Goal: Check status: Check status

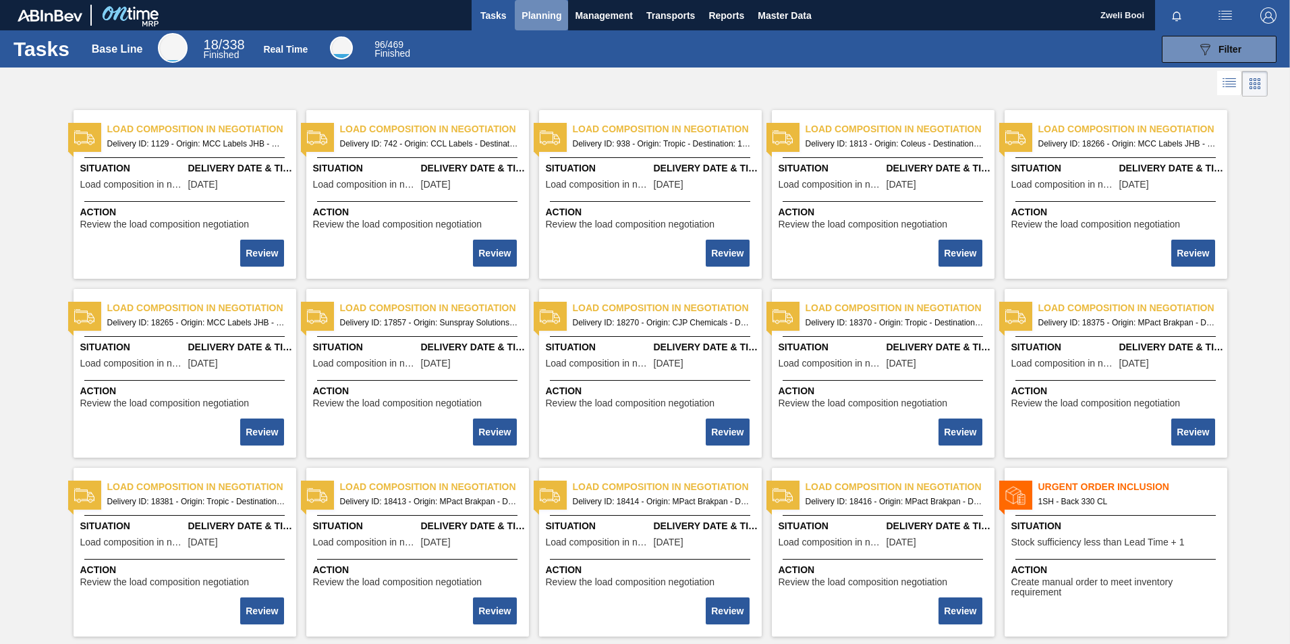
click at [530, 13] on span "Planning" at bounding box center [542, 15] width 40 height 16
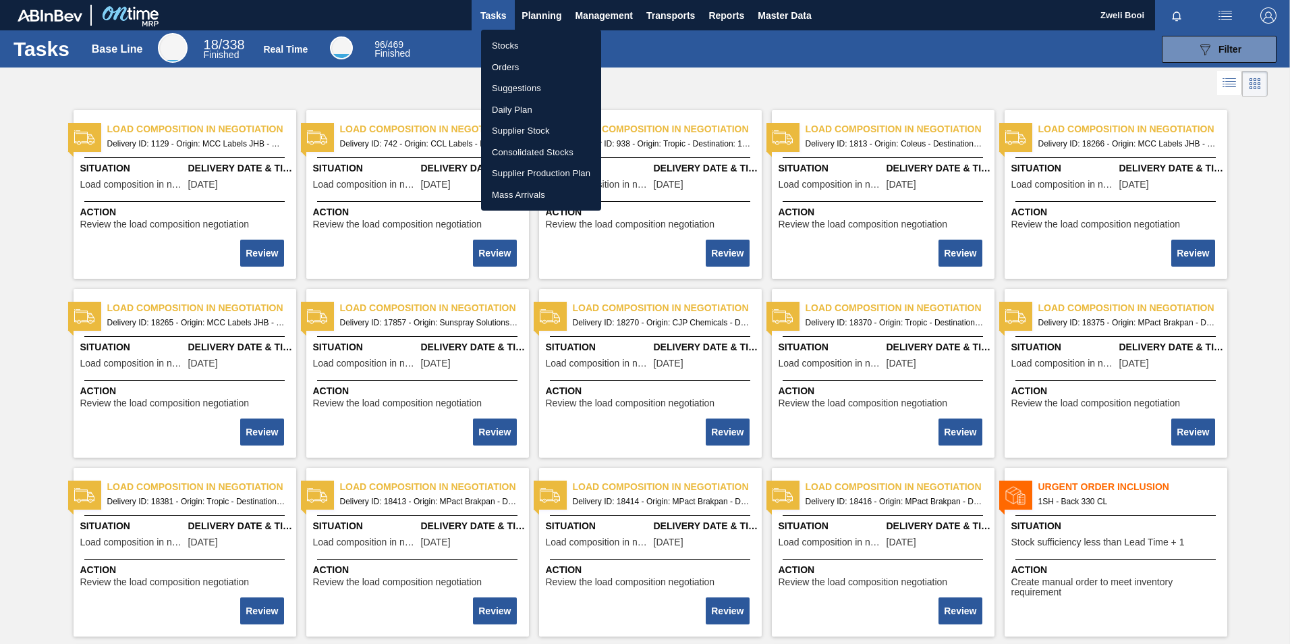
click at [501, 43] on li "Stocks" at bounding box center [541, 46] width 120 height 22
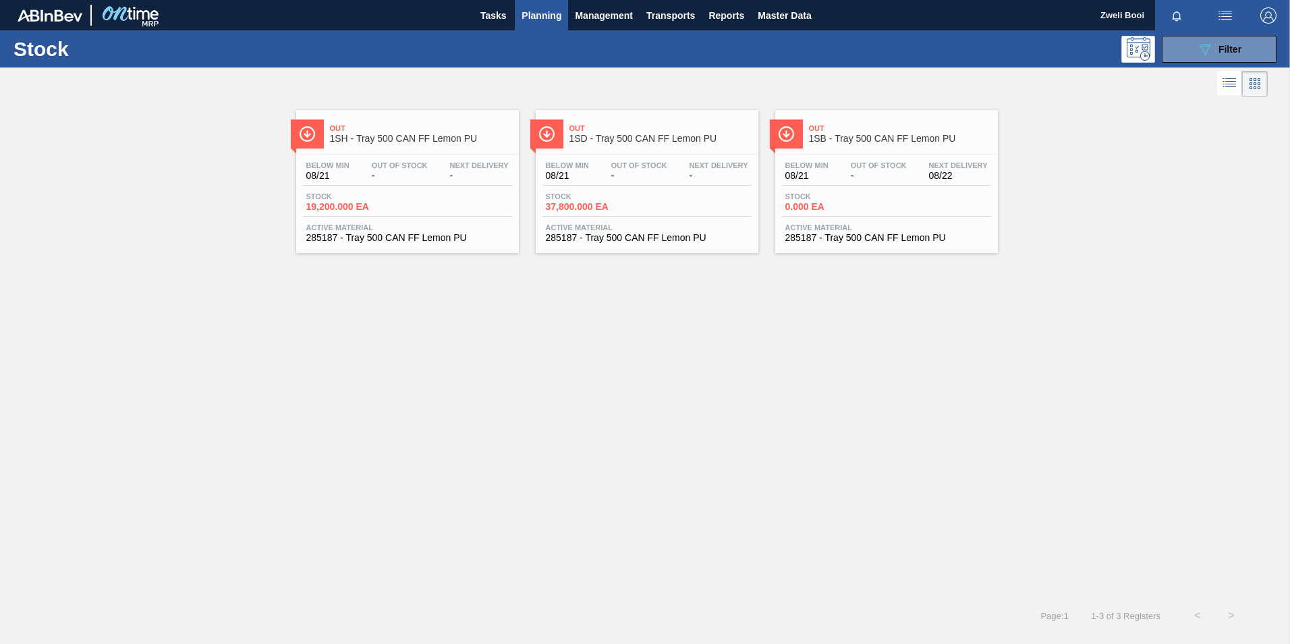
click at [936, 175] on span "08/22" at bounding box center [958, 176] width 59 height 10
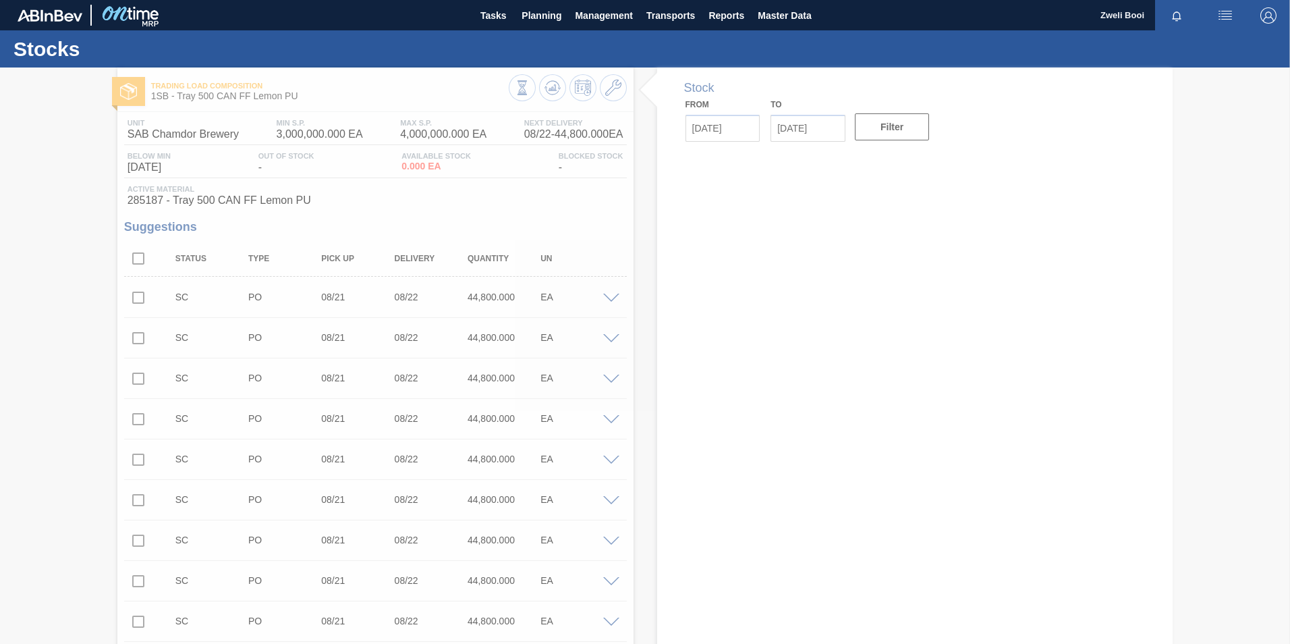
type up30972 "[DATE]"
type input "[DATE]"
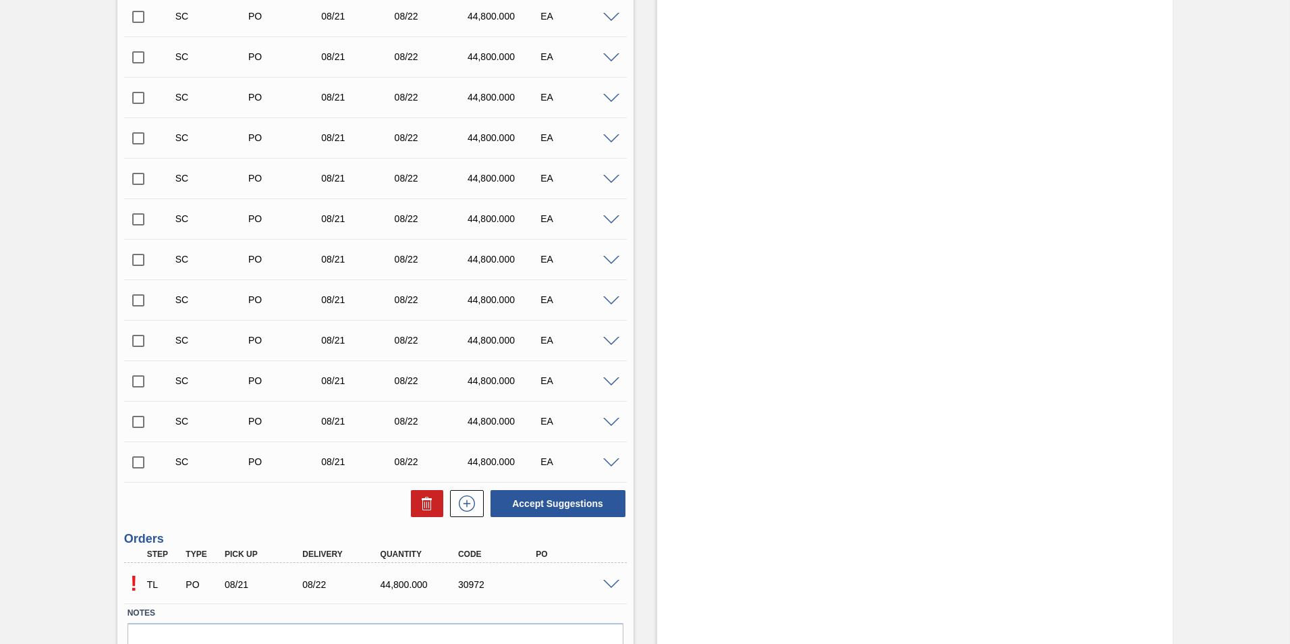
scroll to position [3468, 0]
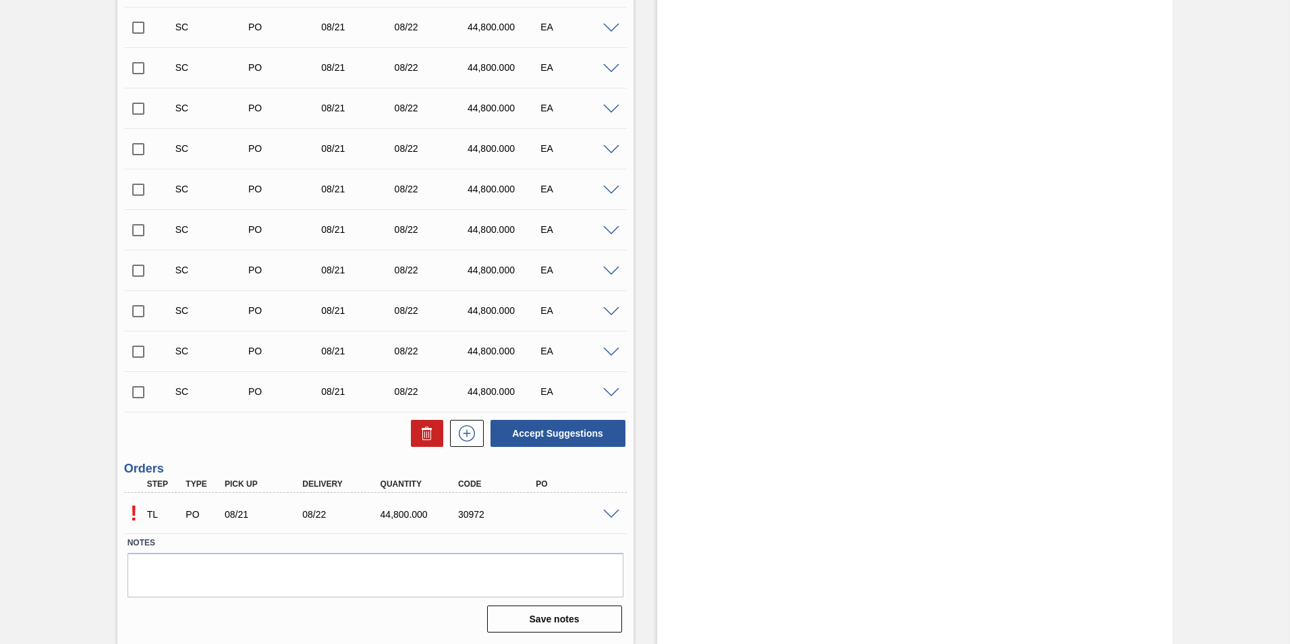
click at [609, 512] on span at bounding box center [611, 514] width 16 height 10
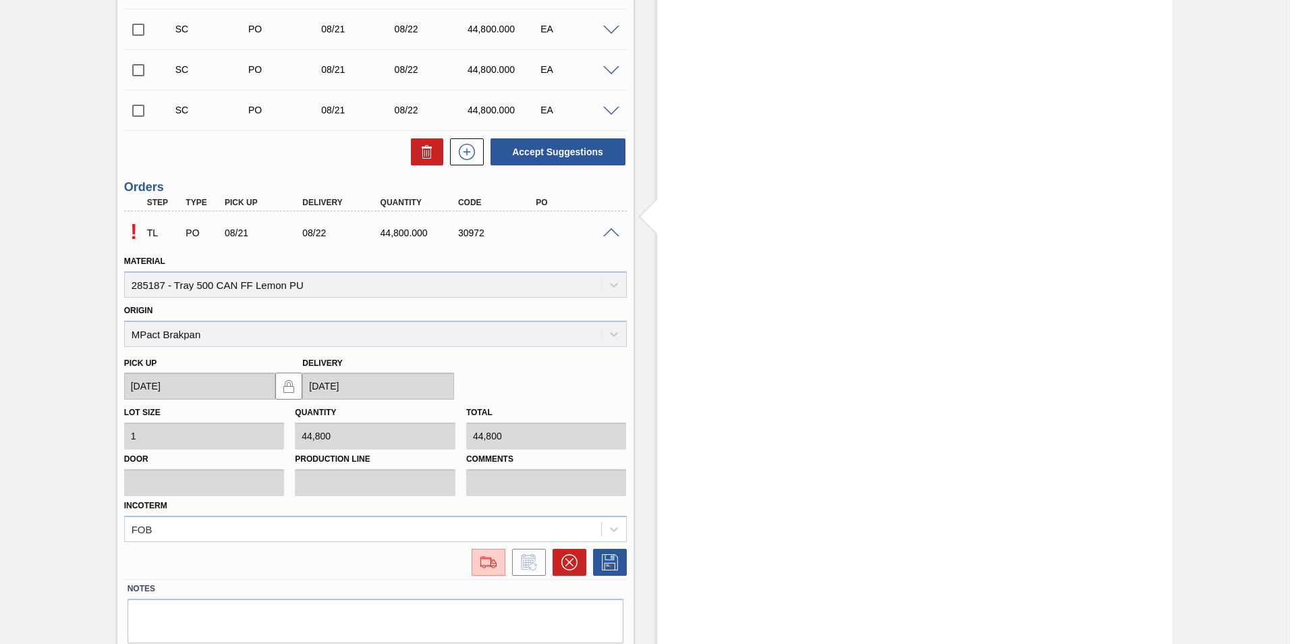
scroll to position [3795, 0]
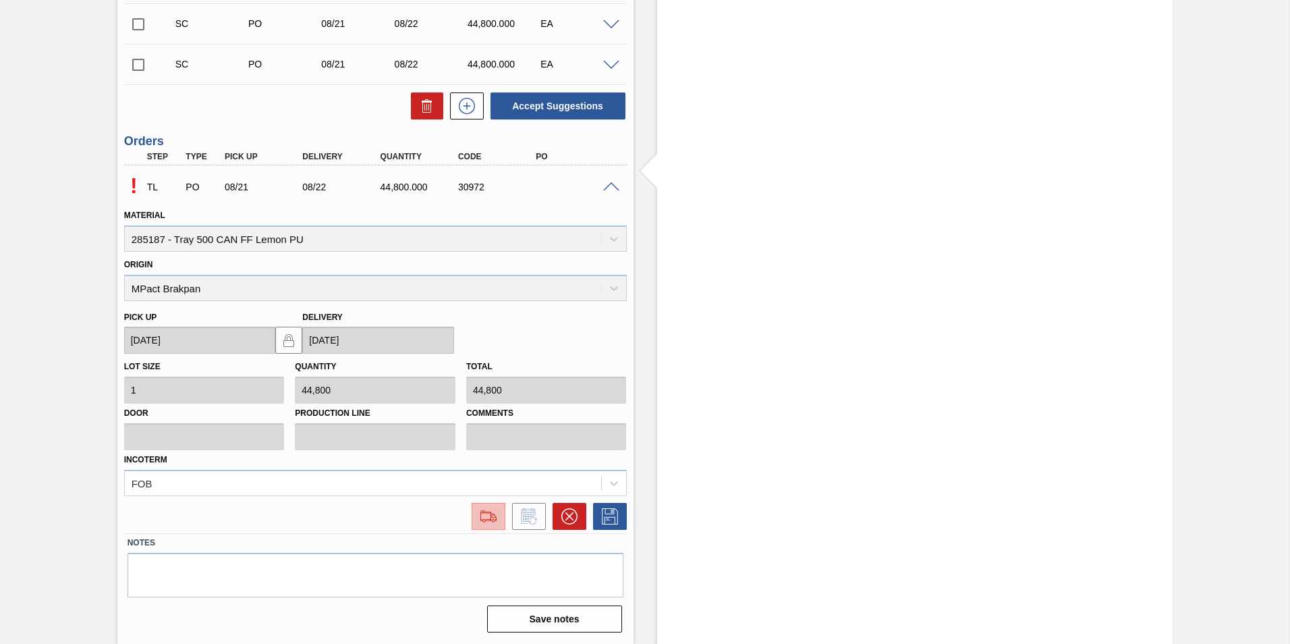
click at [488, 522] on img at bounding box center [489, 516] width 22 height 16
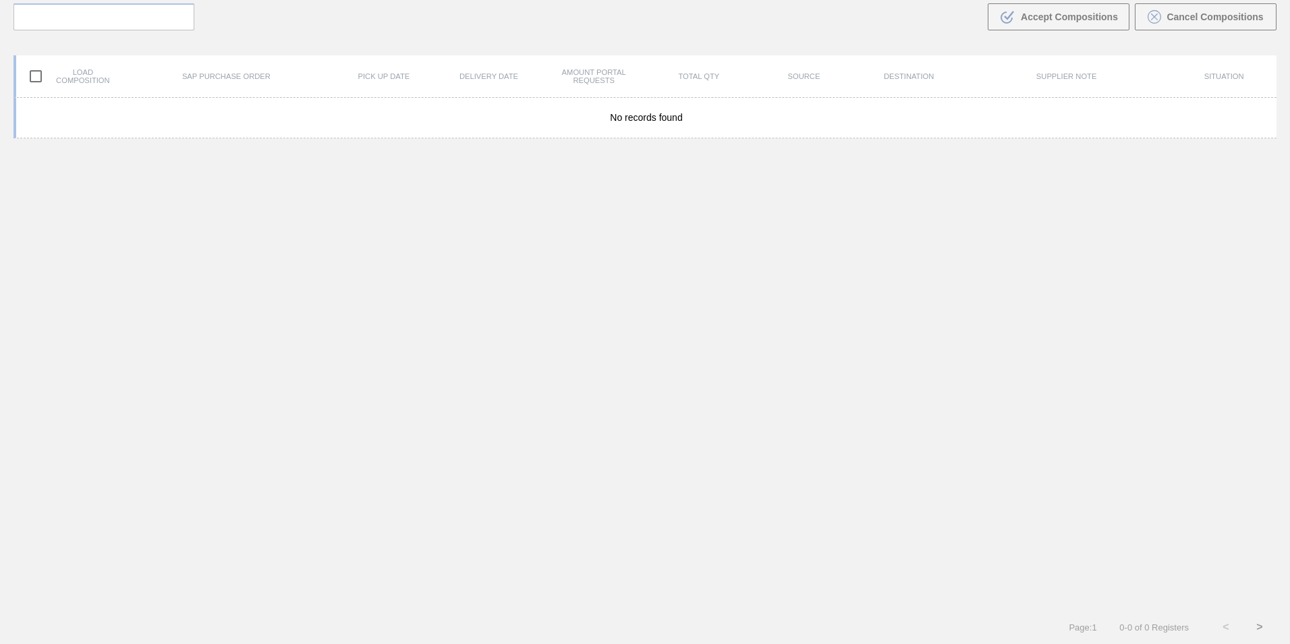
scroll to position [97, 0]
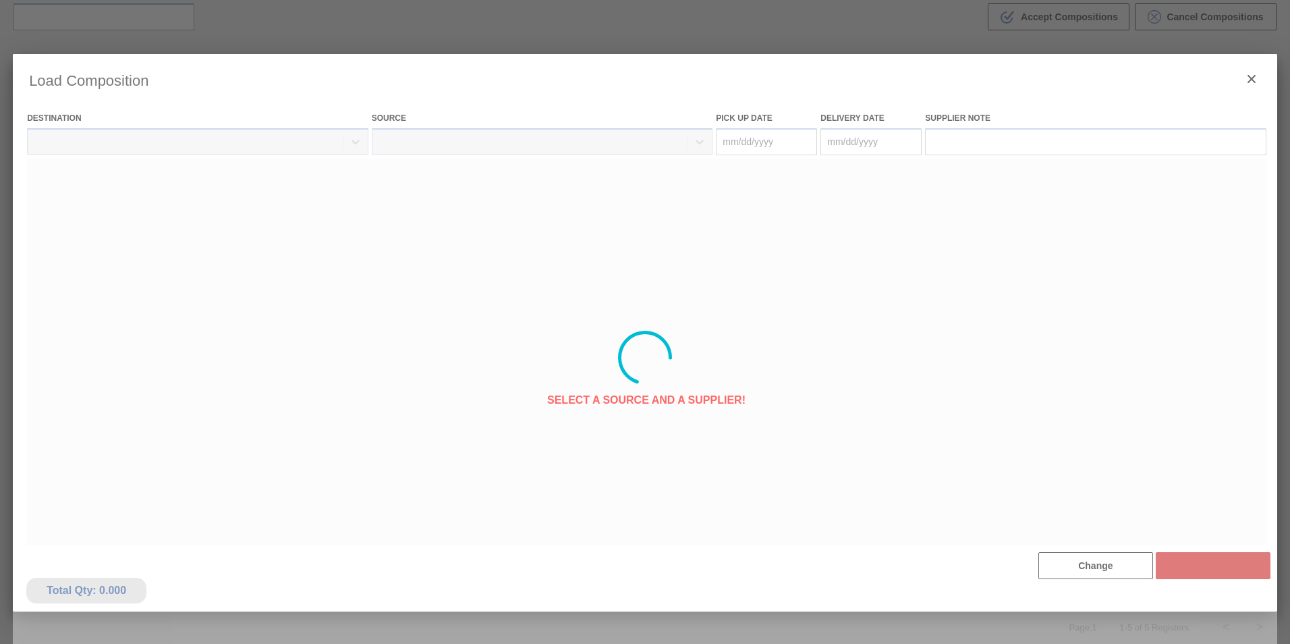
type Date "[DATE]"
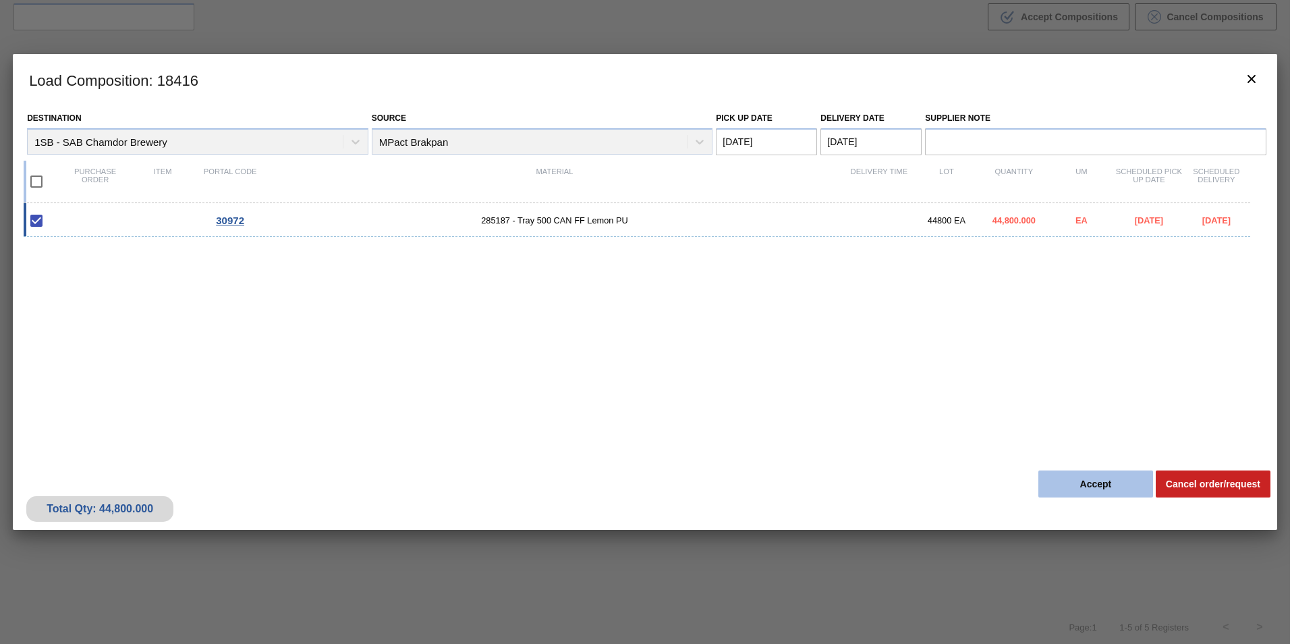
click at [1111, 480] on button "Accept" at bounding box center [1095, 483] width 115 height 27
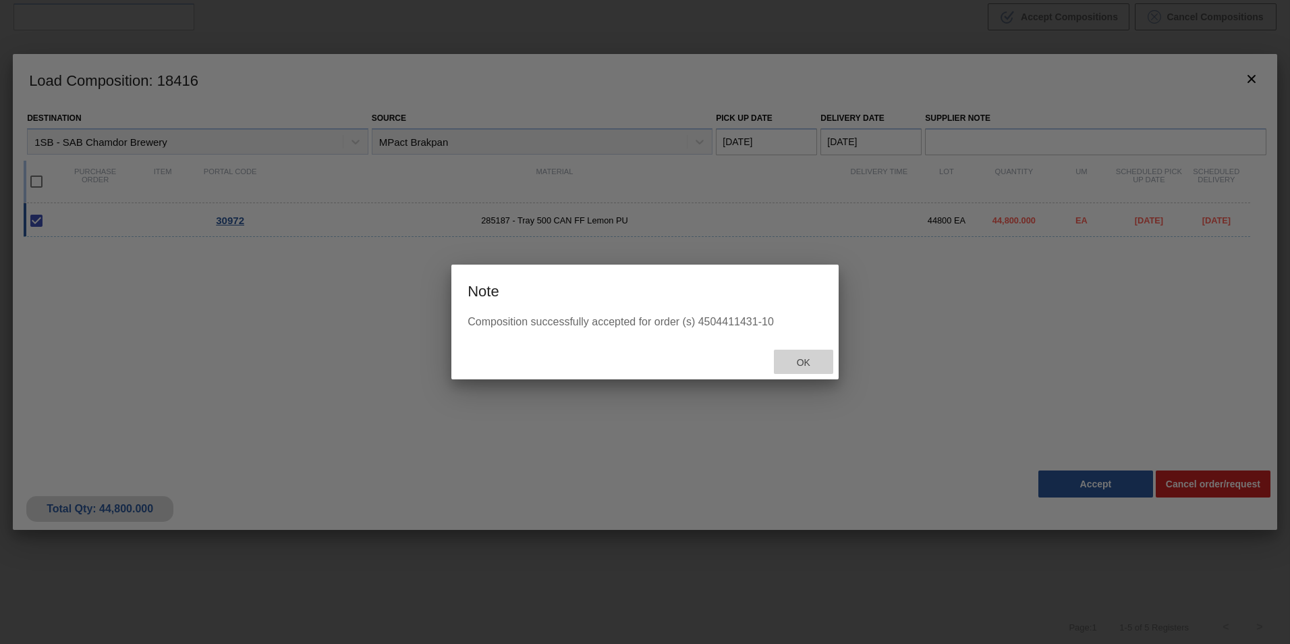
click at [812, 360] on span "Ok" at bounding box center [803, 362] width 35 height 11
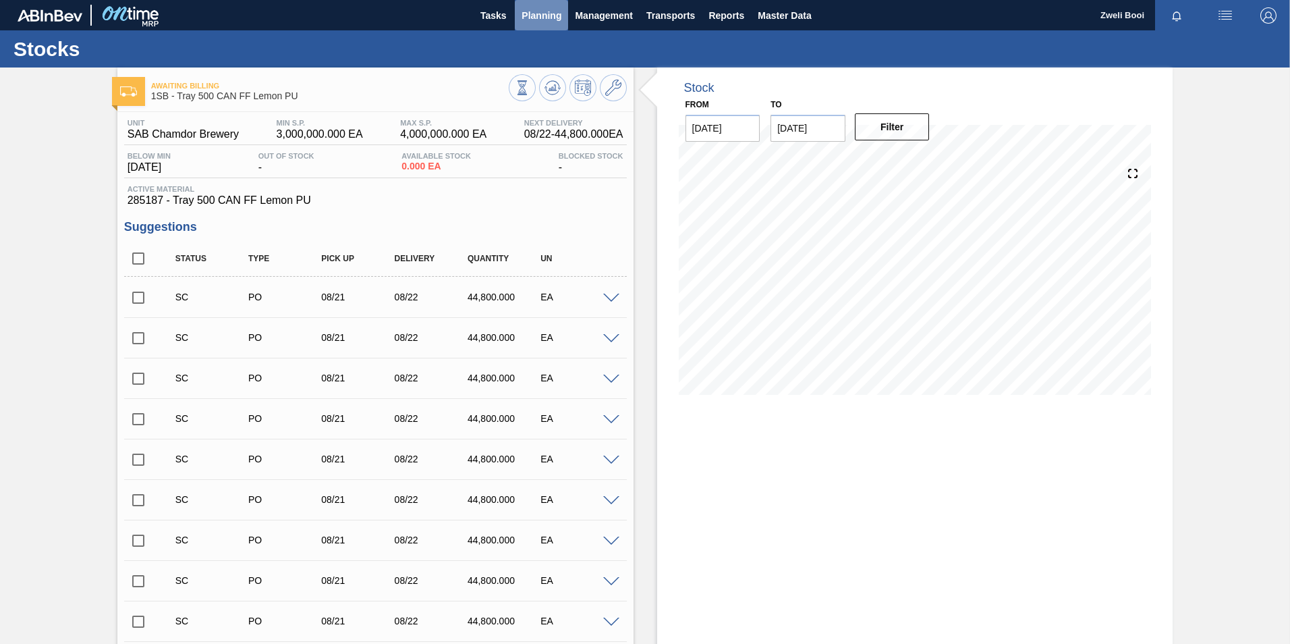
click at [538, 15] on span "Planning" at bounding box center [542, 15] width 40 height 16
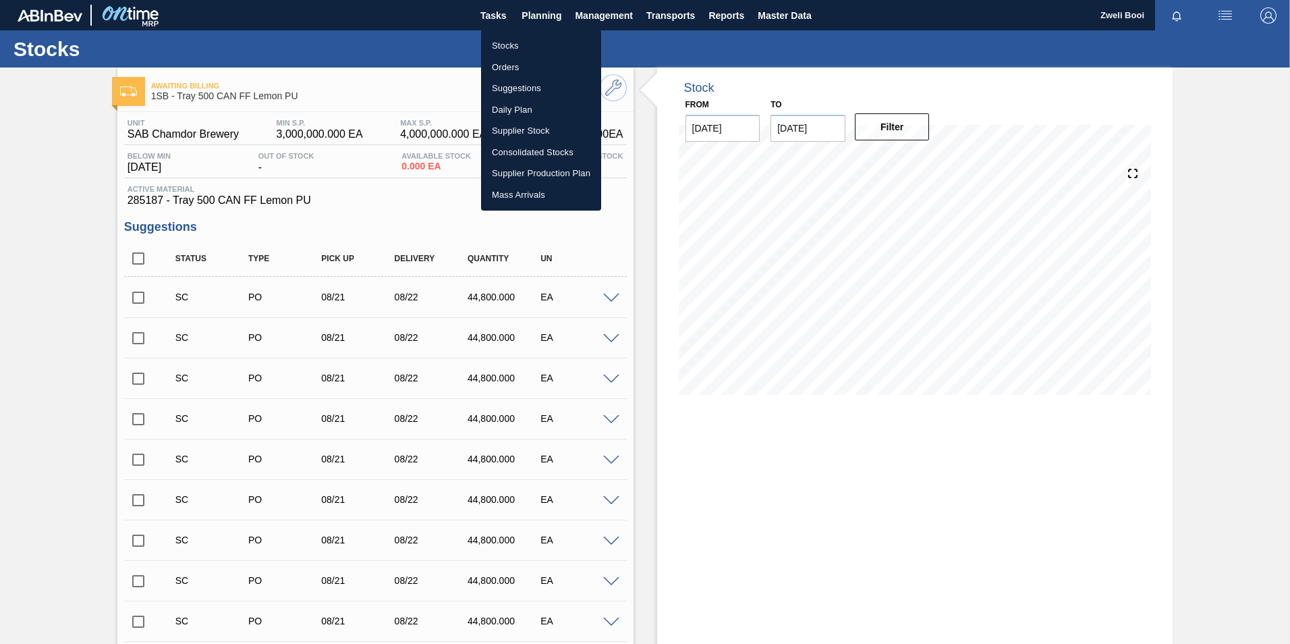
click at [496, 43] on li "Stocks" at bounding box center [541, 46] width 120 height 22
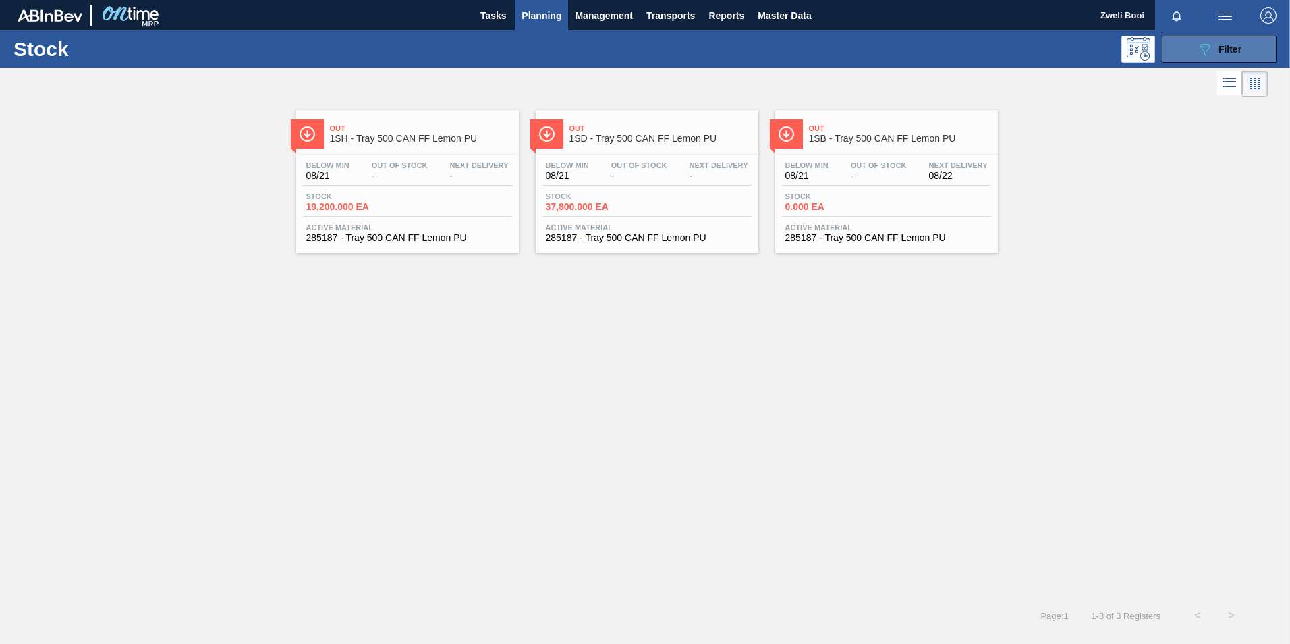
click at [1210, 44] on icon "089F7B8B-B2A5-4AFE-B5C0-19BA573D28AC" at bounding box center [1205, 49] width 16 height 16
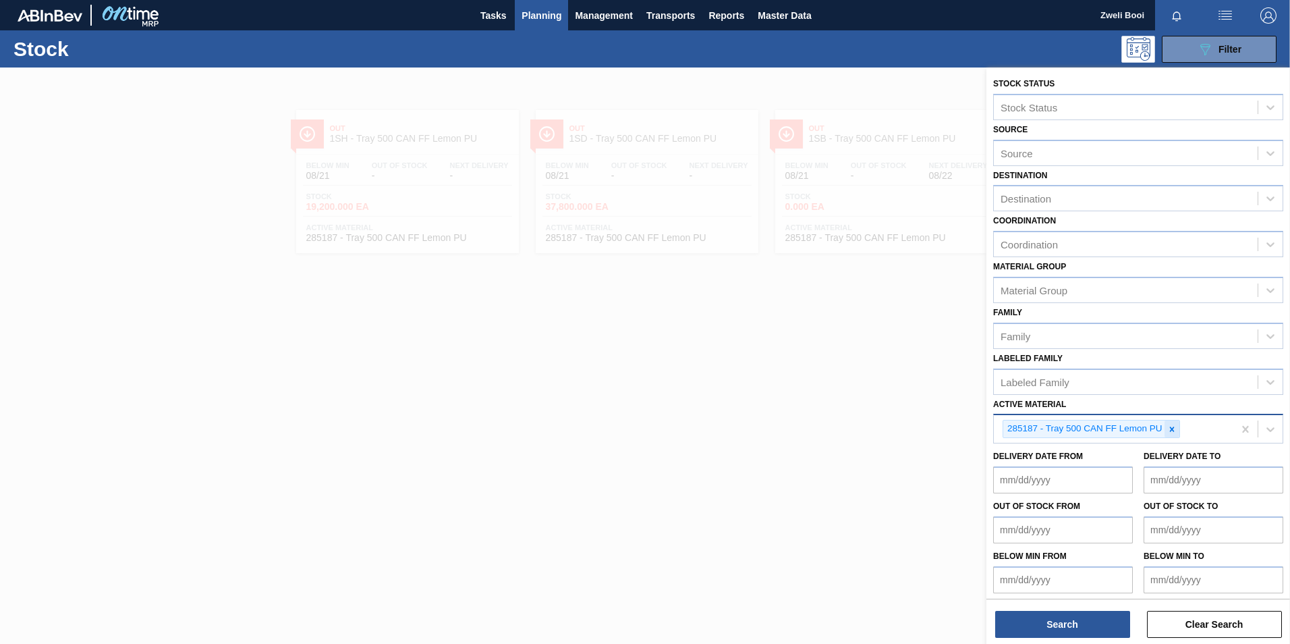
click at [1176, 427] on icon at bounding box center [1171, 428] width 9 height 9
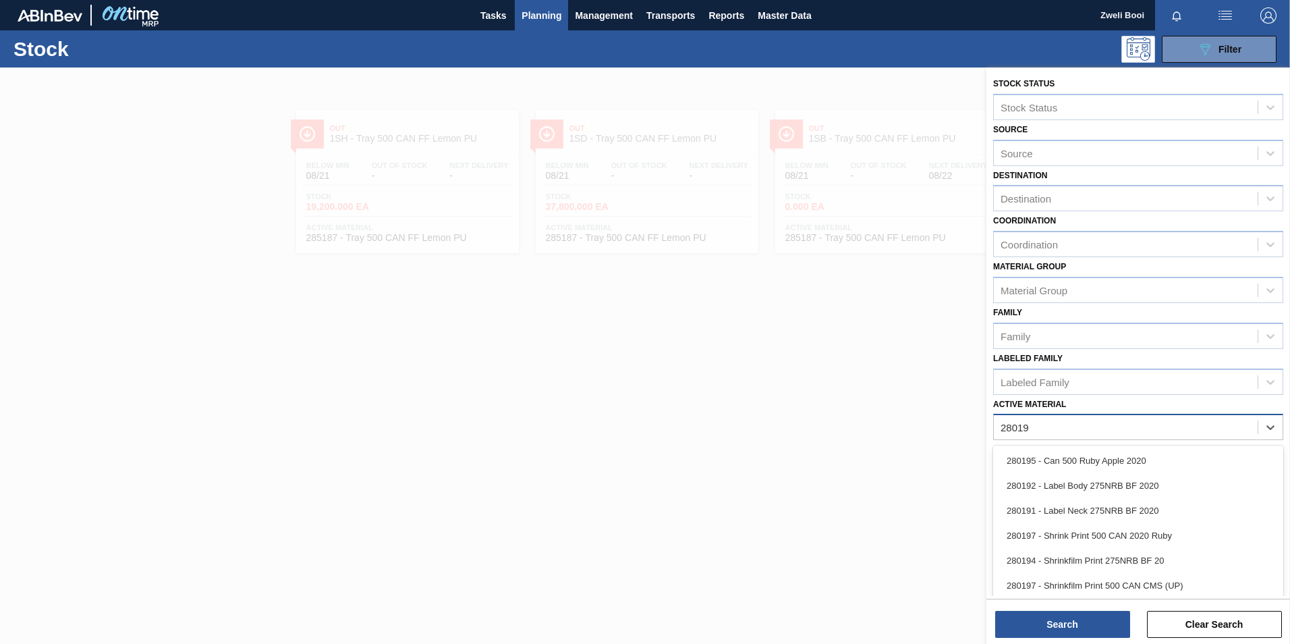
type Material "280193"
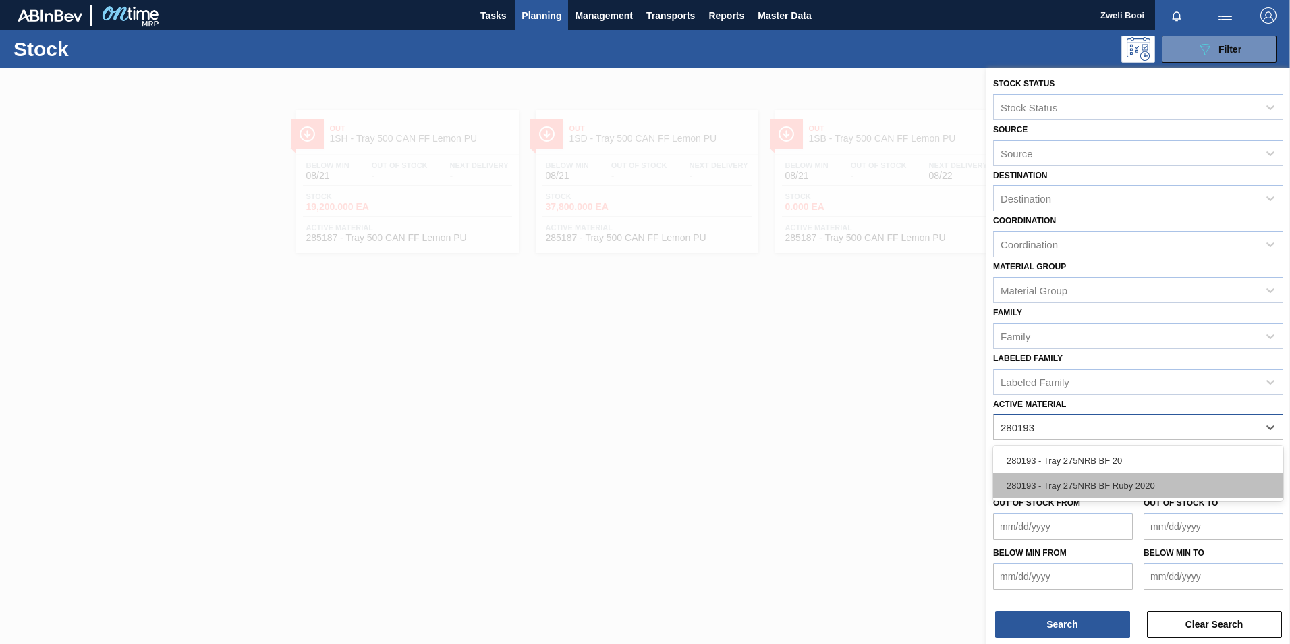
click at [1142, 478] on div "280193 - Tray 275NRB BF Ruby 2020" at bounding box center [1138, 485] width 290 height 25
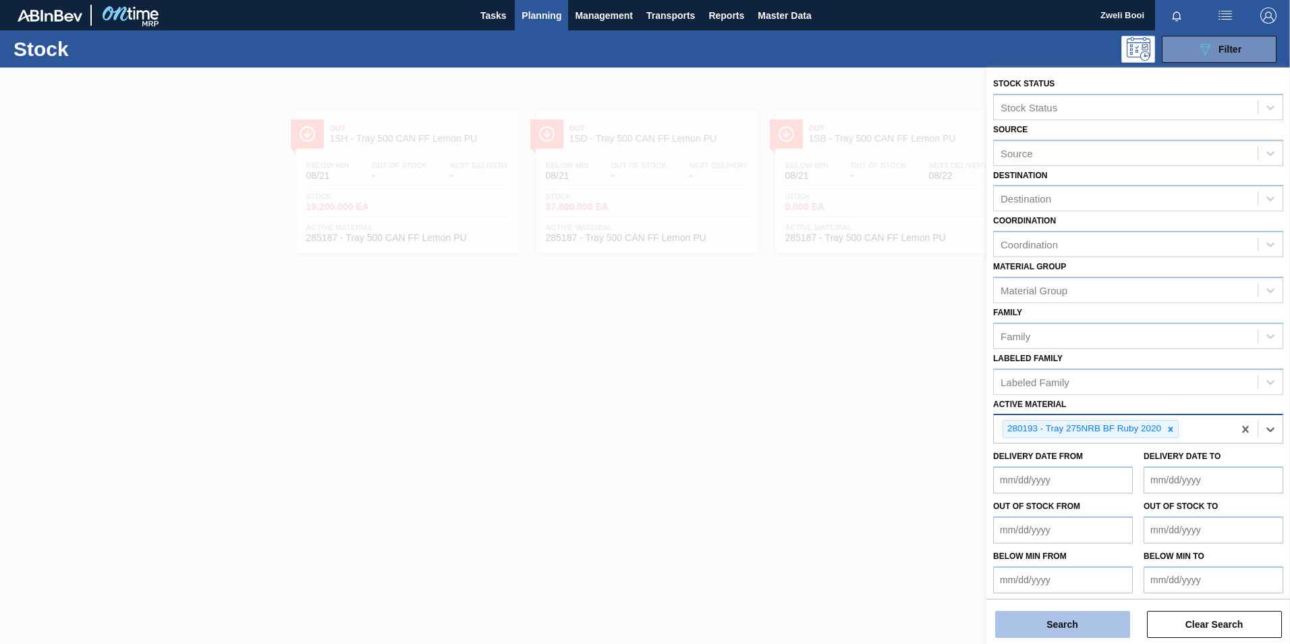
click at [1086, 632] on button "Search" at bounding box center [1062, 624] width 135 height 27
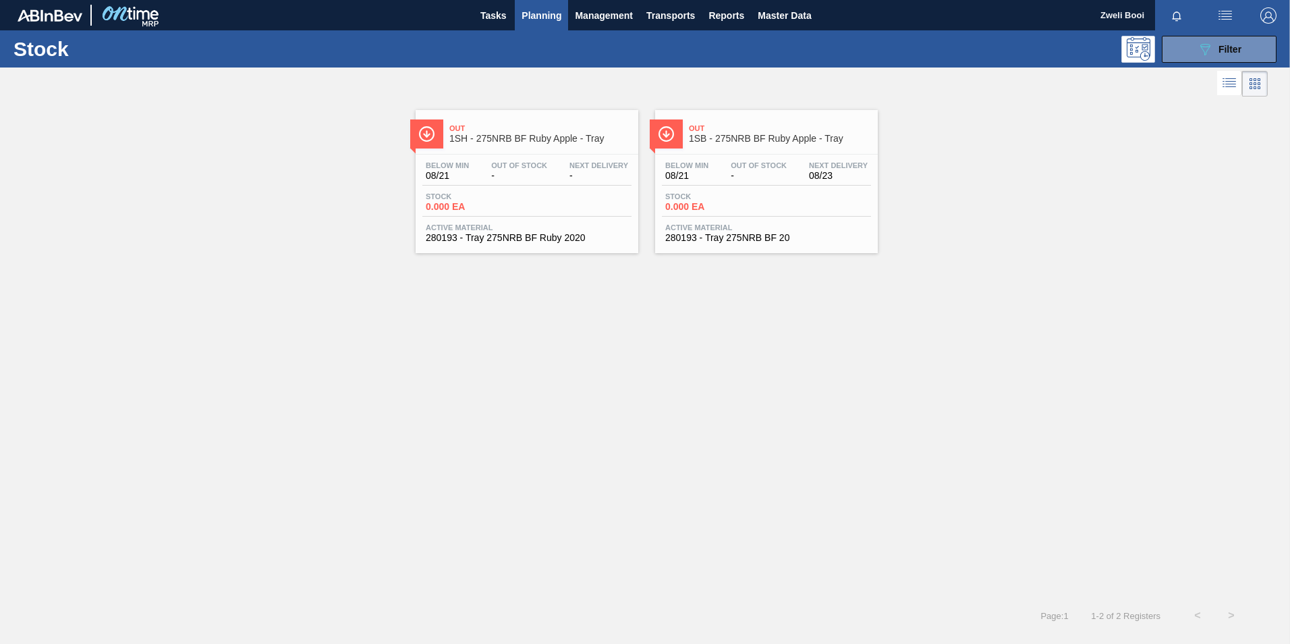
click at [777, 227] on span "Active Material" at bounding box center [766, 227] width 202 height 8
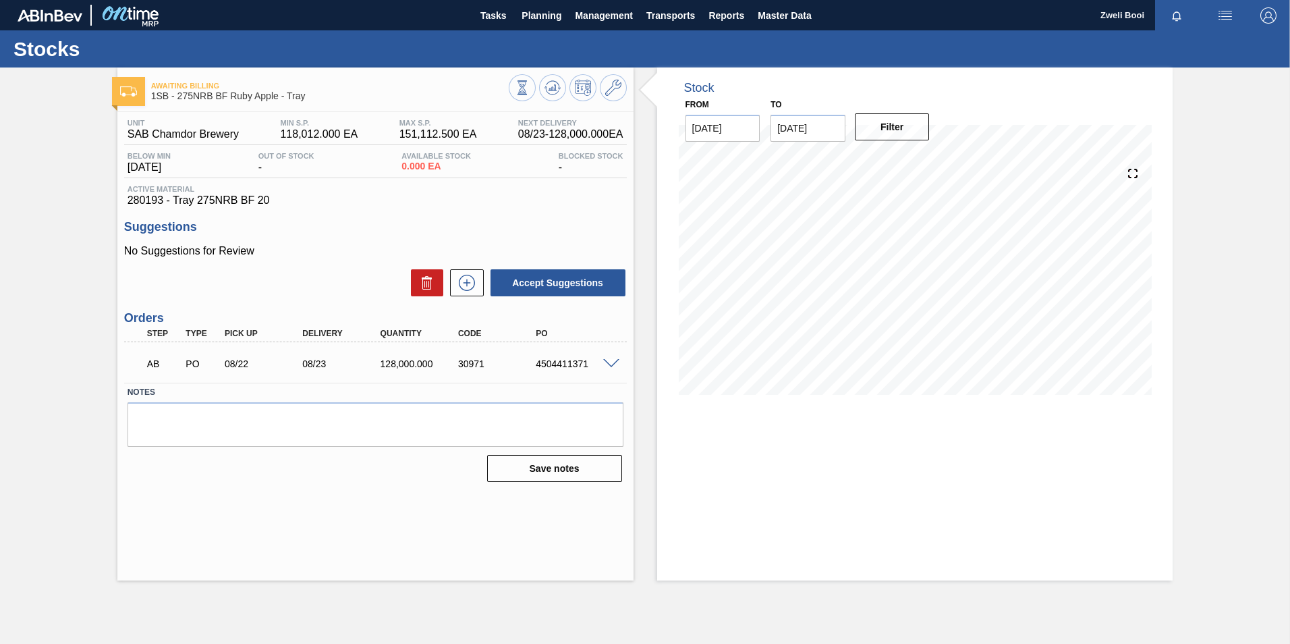
click at [614, 361] on span at bounding box center [611, 364] width 16 height 10
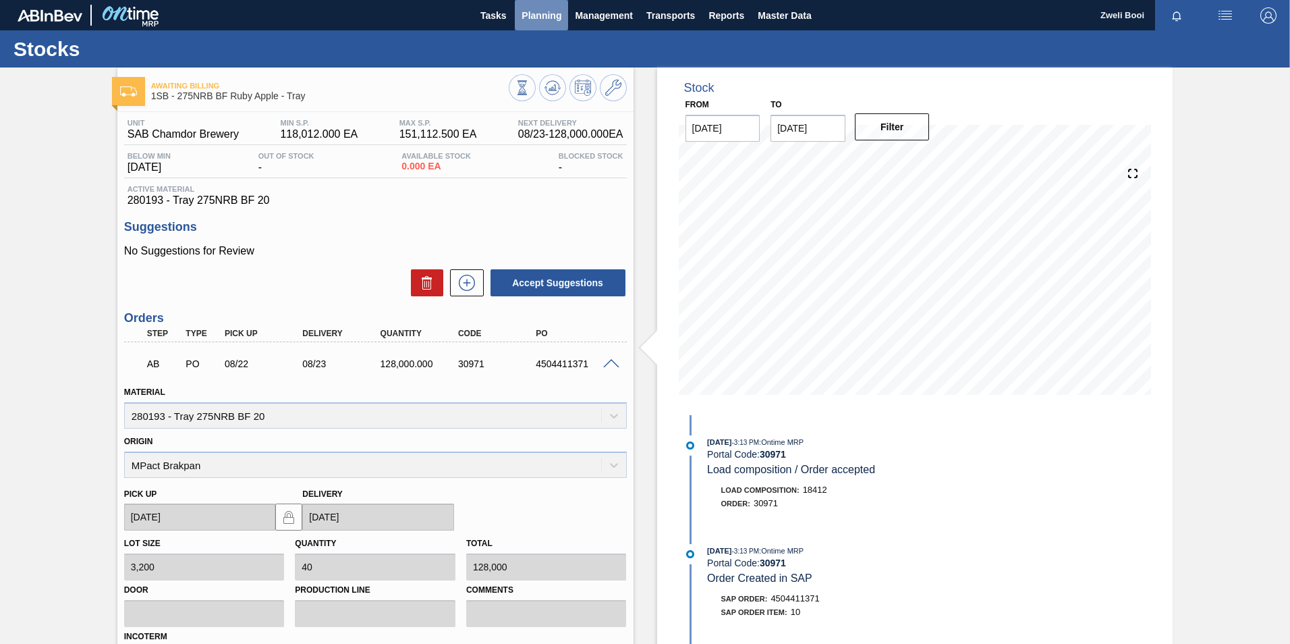
click at [549, 22] on span "Planning" at bounding box center [542, 15] width 40 height 16
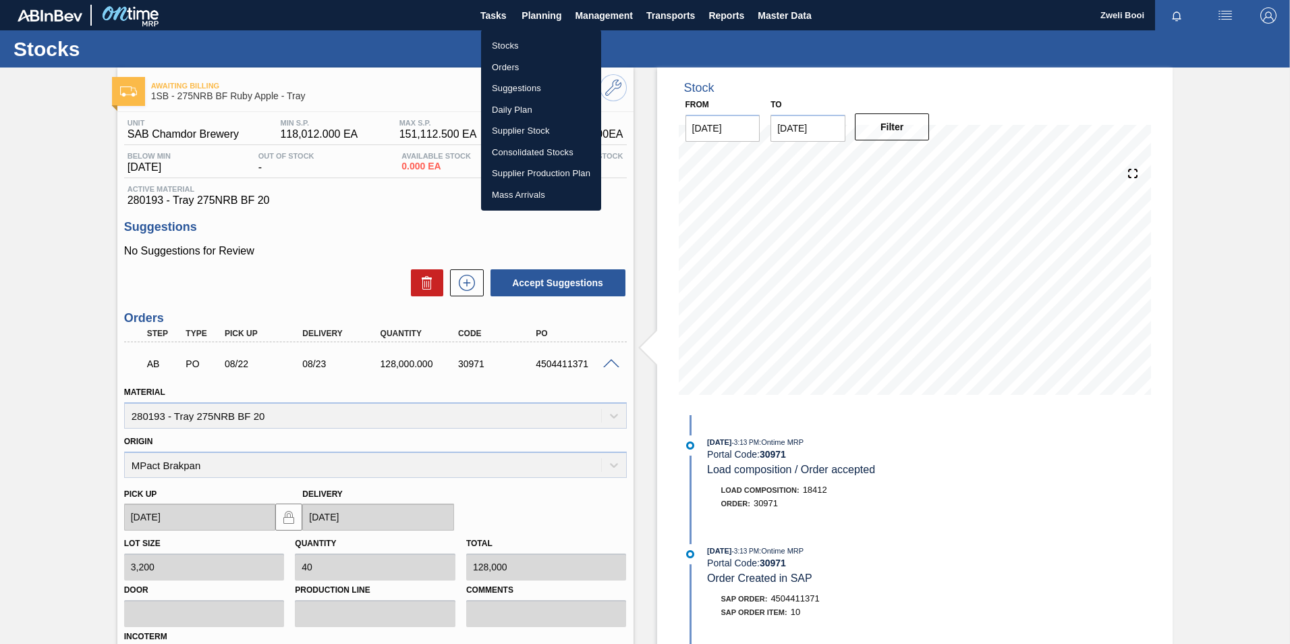
click at [526, 49] on li "Stocks" at bounding box center [541, 46] width 120 height 22
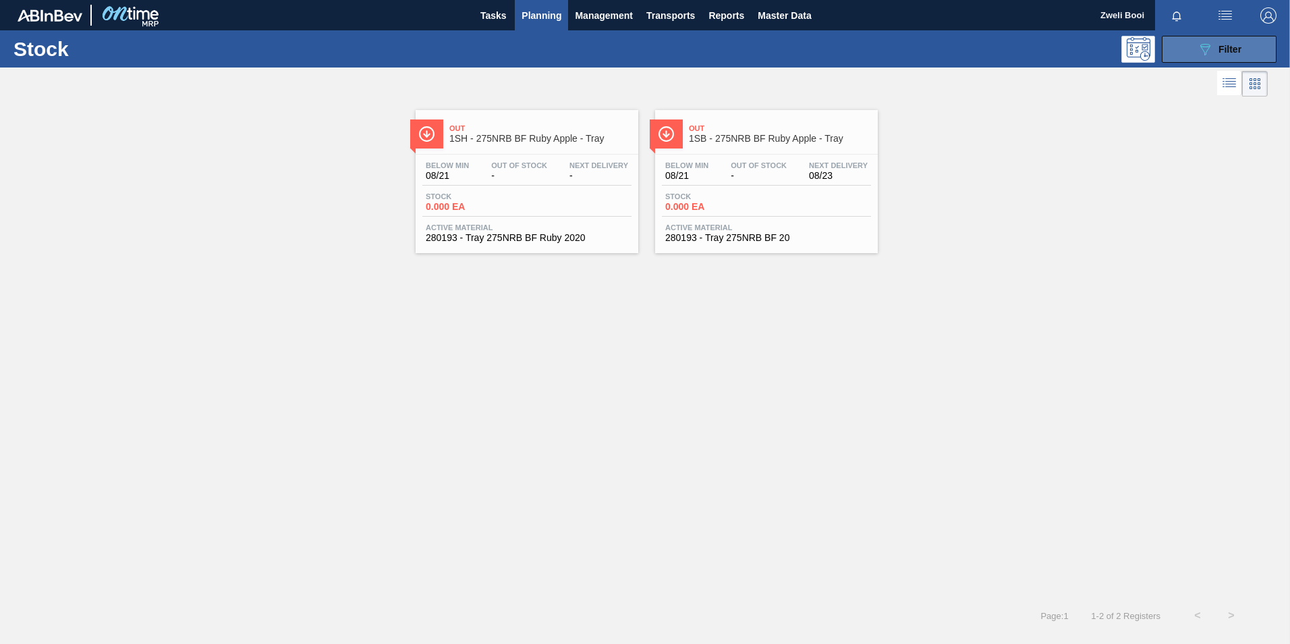
click at [1185, 47] on button "089F7B8B-B2A5-4AFE-B5C0-19BA573D28AC Filter" at bounding box center [1219, 49] width 115 height 27
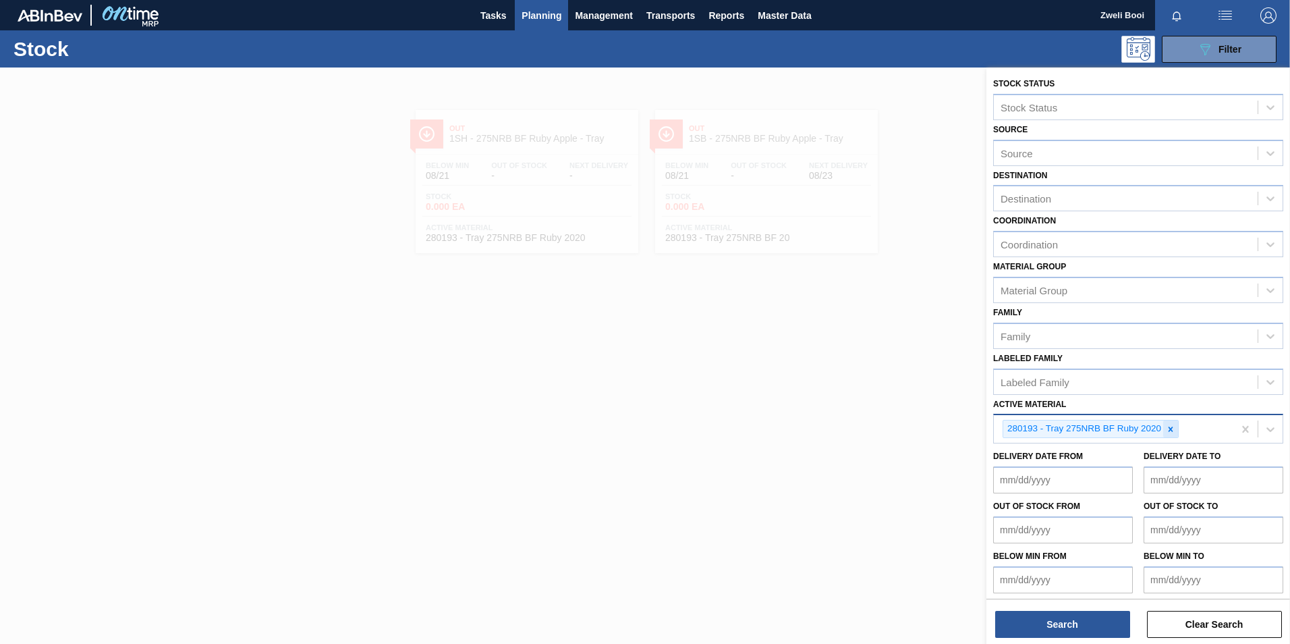
click at [1173, 426] on icon at bounding box center [1170, 428] width 9 height 9
click at [1007, 423] on div "Active Material" at bounding box center [1034, 427] width 66 height 11
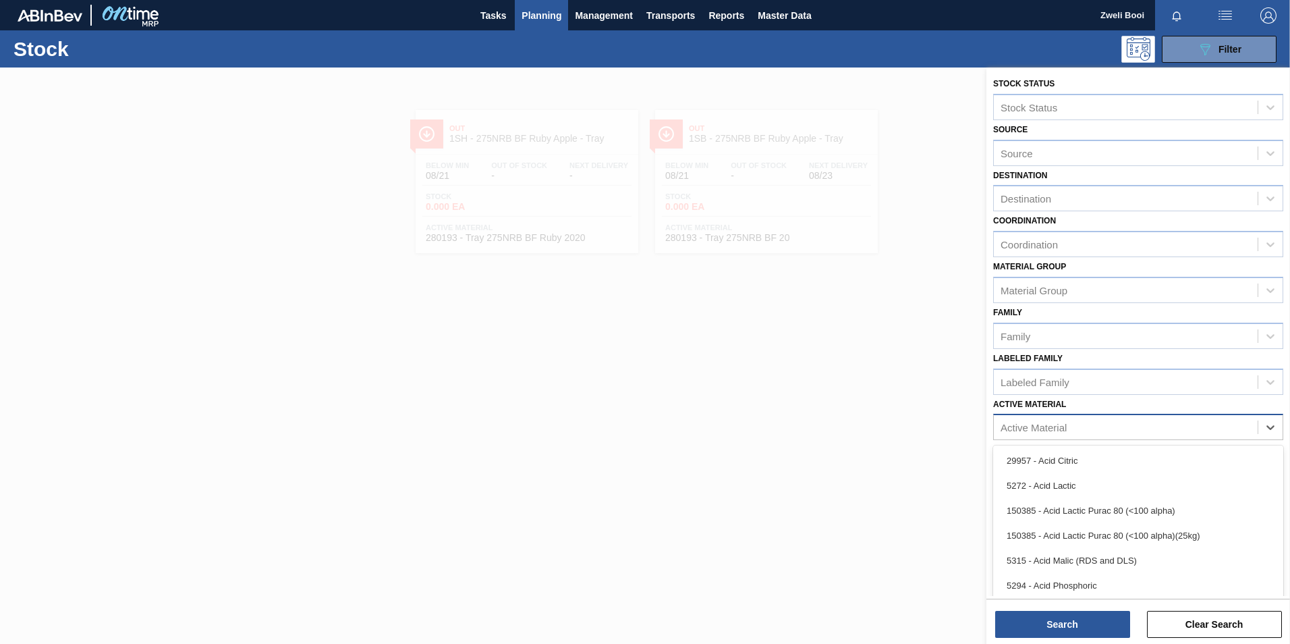
paste Material "283773"
type Material "283773"
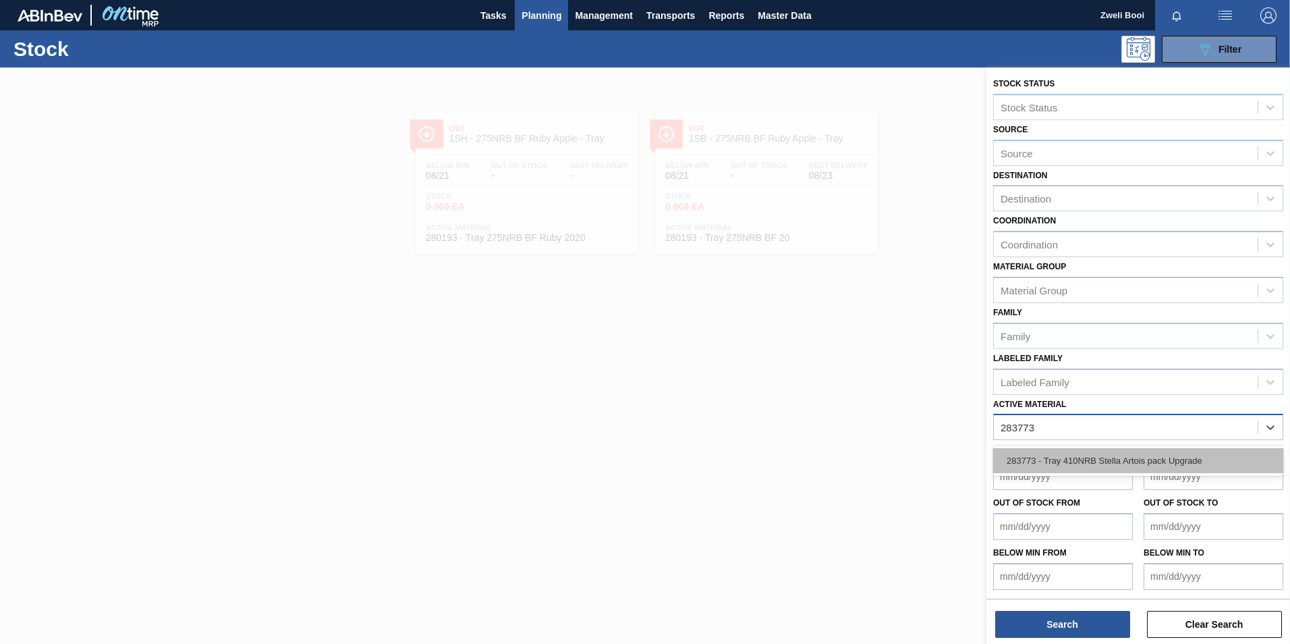
click at [1036, 463] on div "283773 - Tray 410NRB Stella Artois pack Upgrade" at bounding box center [1138, 460] width 290 height 25
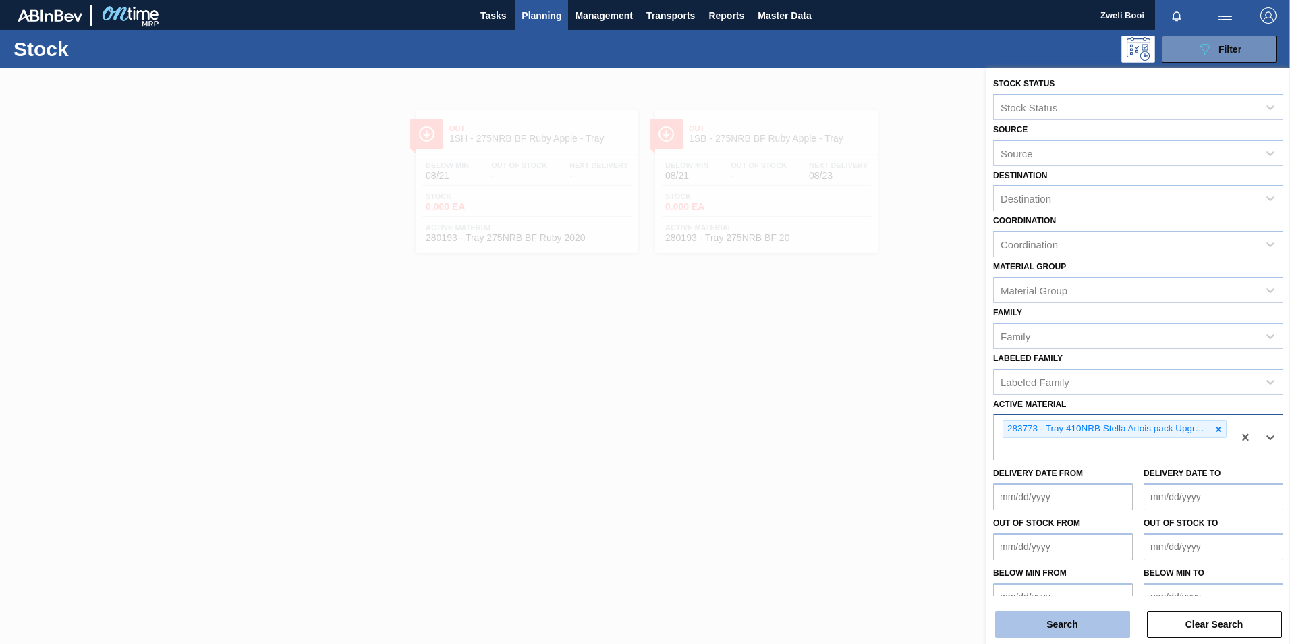
click at [1086, 627] on button "Search" at bounding box center [1062, 624] width 135 height 27
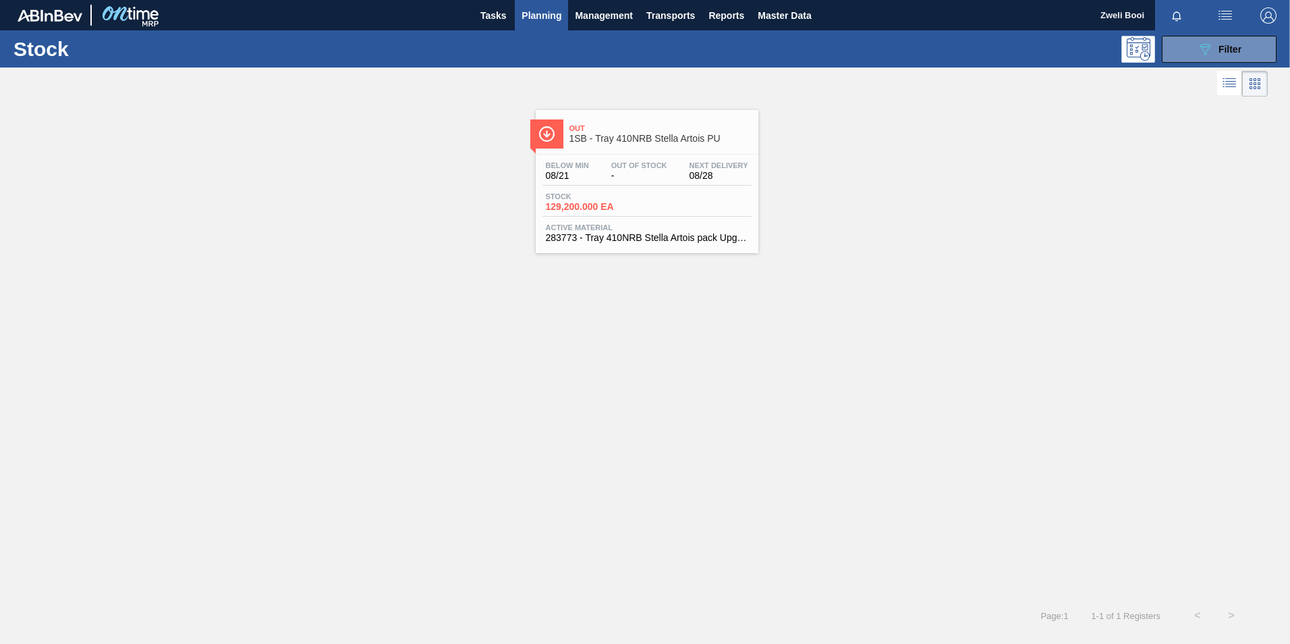
click at [719, 215] on div "Stock 129,200.000 EA" at bounding box center [646, 204] width 209 height 24
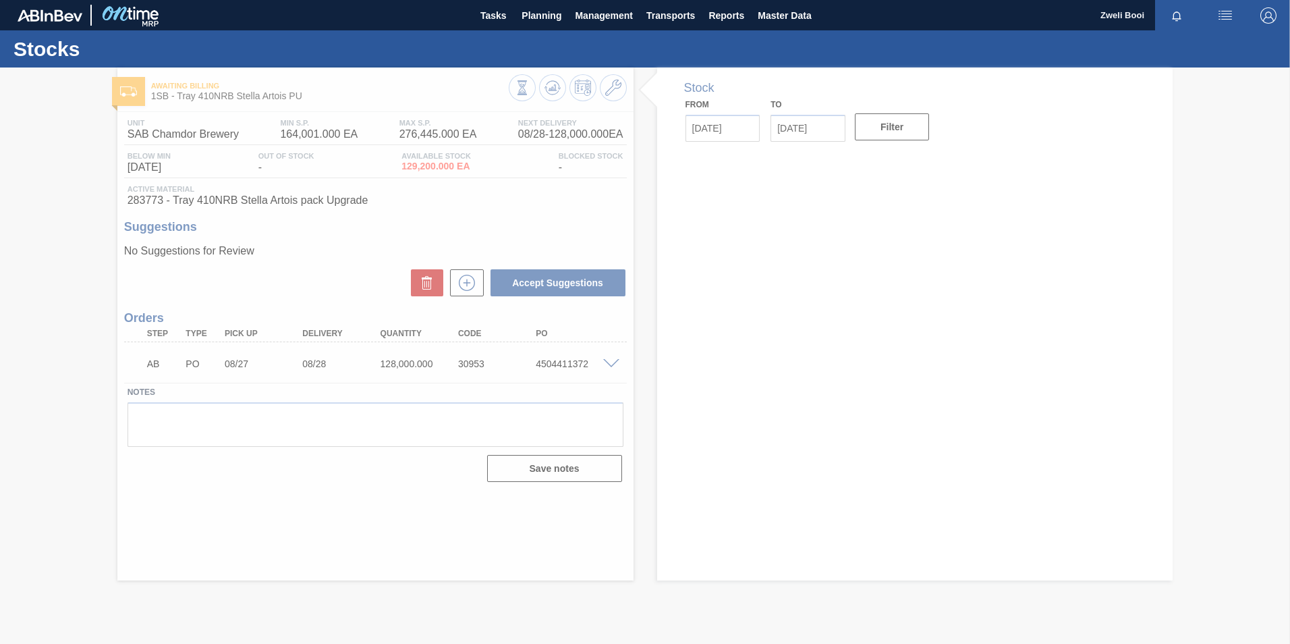
type input "[DATE]"
